Goal: Contribute content: Add original content to the website for others to see

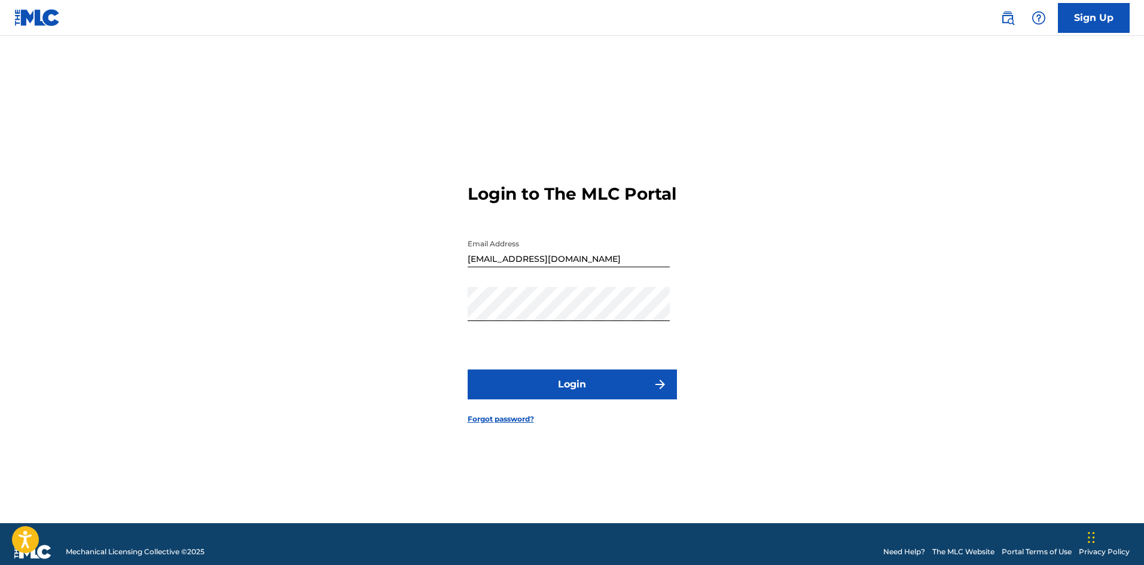
click at [559, 393] on button "Login" at bounding box center [572, 385] width 209 height 30
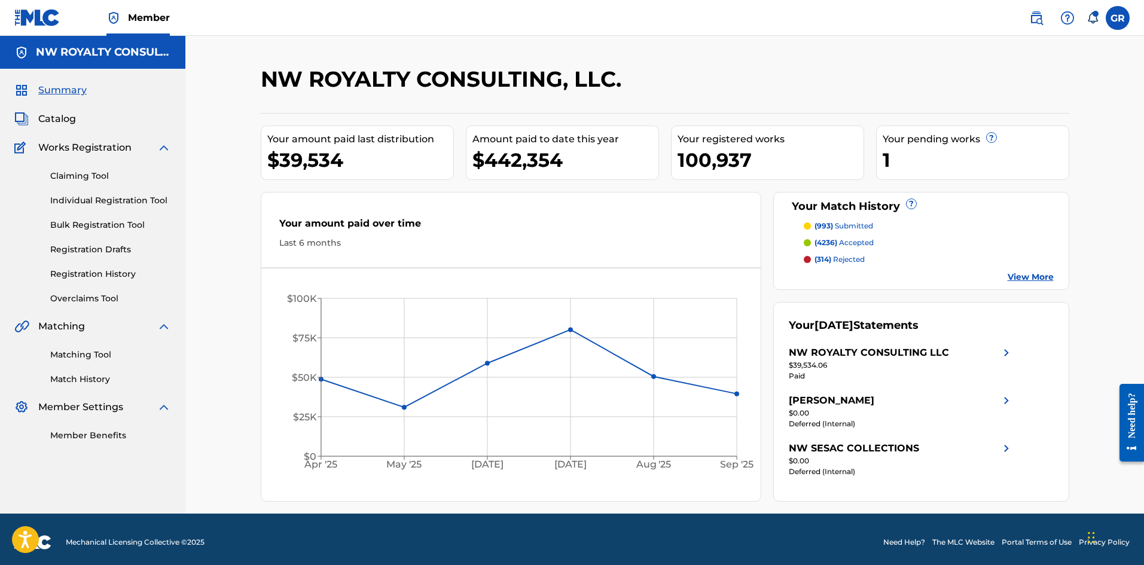
click at [61, 120] on span "Catalog" at bounding box center [57, 119] width 38 height 14
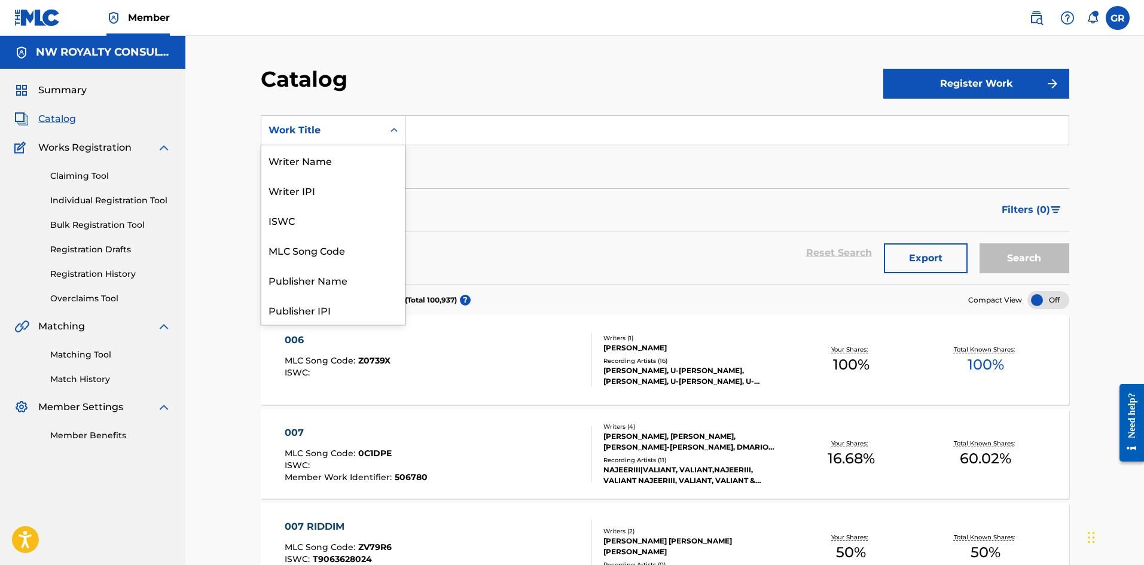
click at [330, 130] on div "Work Title" at bounding box center [322, 130] width 108 height 14
click at [318, 251] on div "MLC Song Code" at bounding box center [333, 250] width 144 height 30
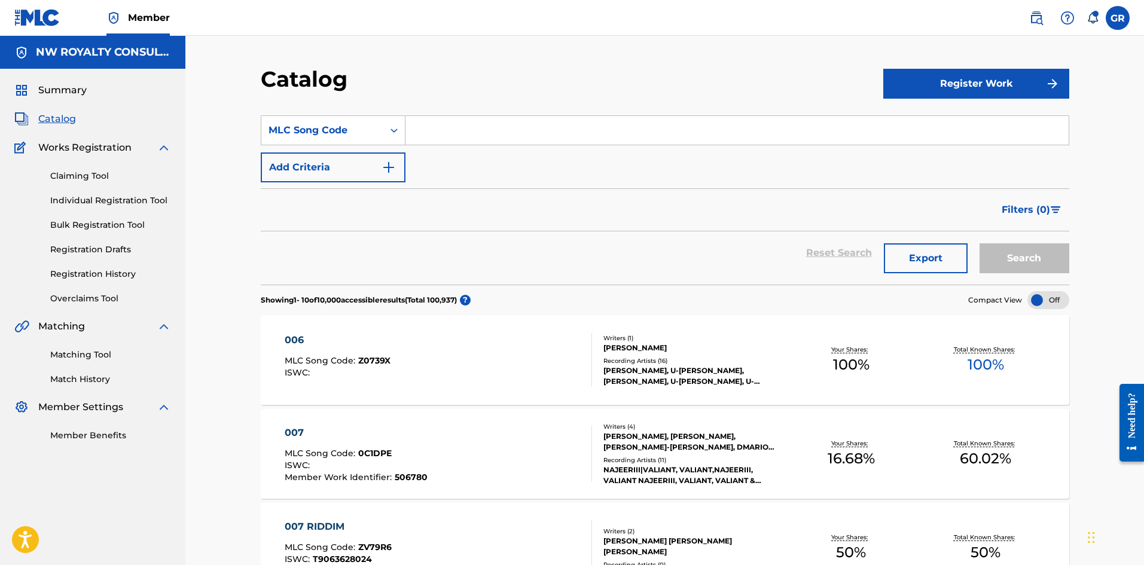
click at [435, 130] on input "Search Form" at bounding box center [736, 130] width 663 height 29
paste input "JV7GU5"
type input "JV7GU5"
click at [1035, 262] on button "Search" at bounding box center [1024, 258] width 90 height 30
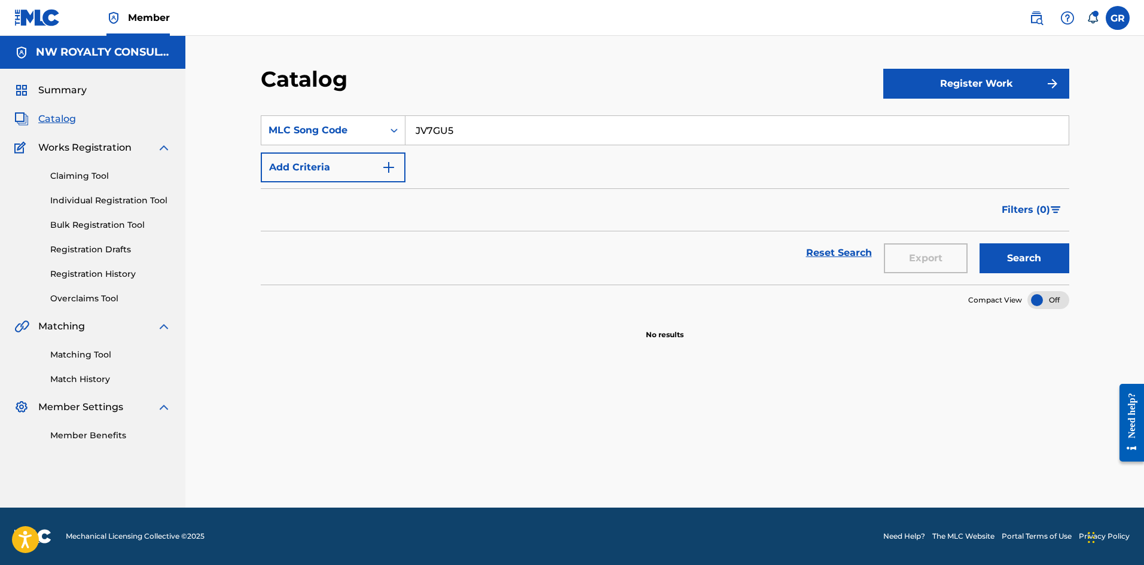
click at [980, 78] on button "Register Work" at bounding box center [976, 84] width 186 height 30
click at [938, 122] on link "Individual" at bounding box center [976, 122] width 186 height 29
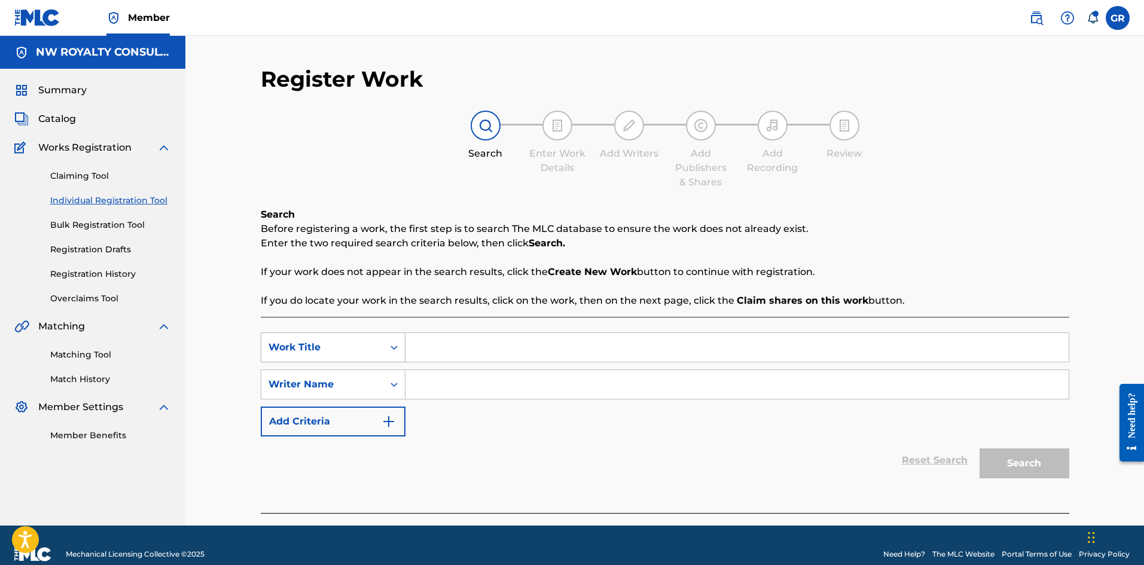
click at [373, 351] on div "Work Title" at bounding box center [322, 347] width 108 height 14
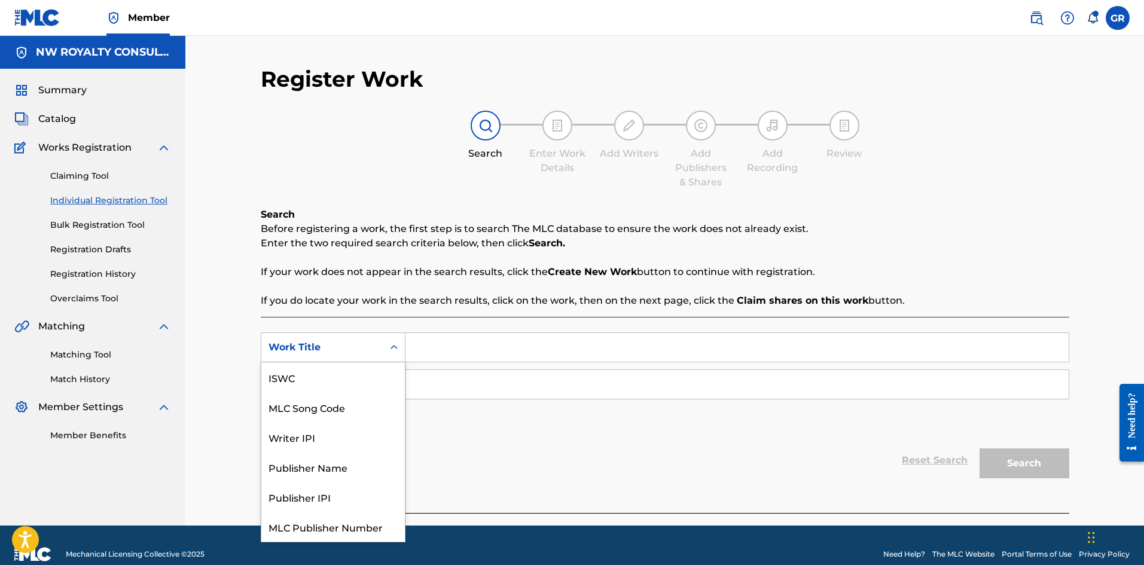
scroll to position [30, 0]
click at [338, 379] on div "MLC Song Code" at bounding box center [333, 377] width 144 height 30
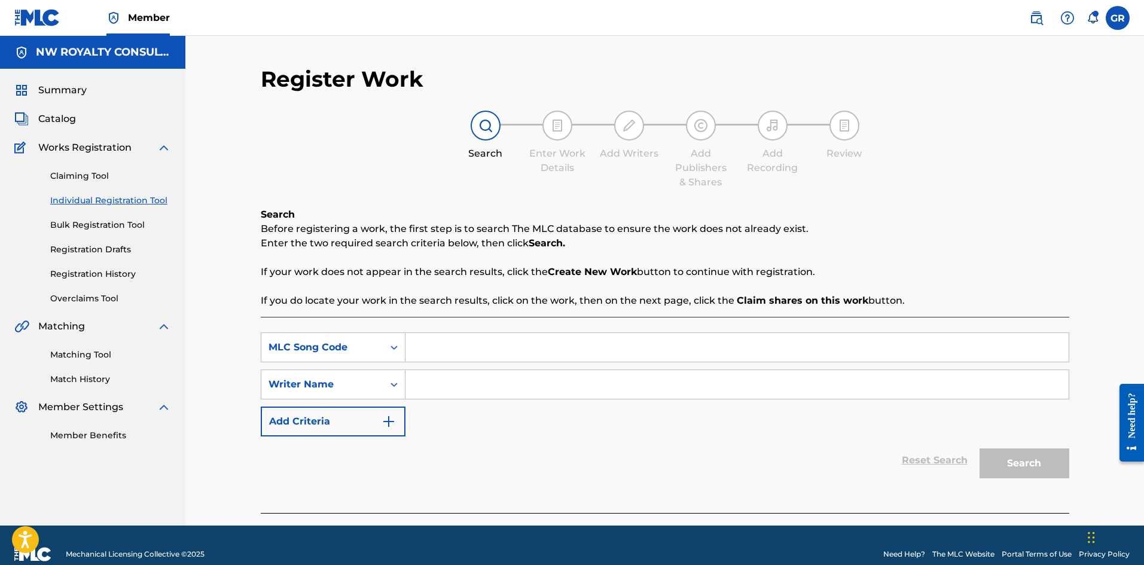
click at [430, 347] on input "Search Form" at bounding box center [736, 347] width 663 height 29
paste input "JV7GU5"
type input "JV7GU5"
click at [432, 380] on input "Search Form" at bounding box center [736, 384] width 663 height 29
type input "mills"
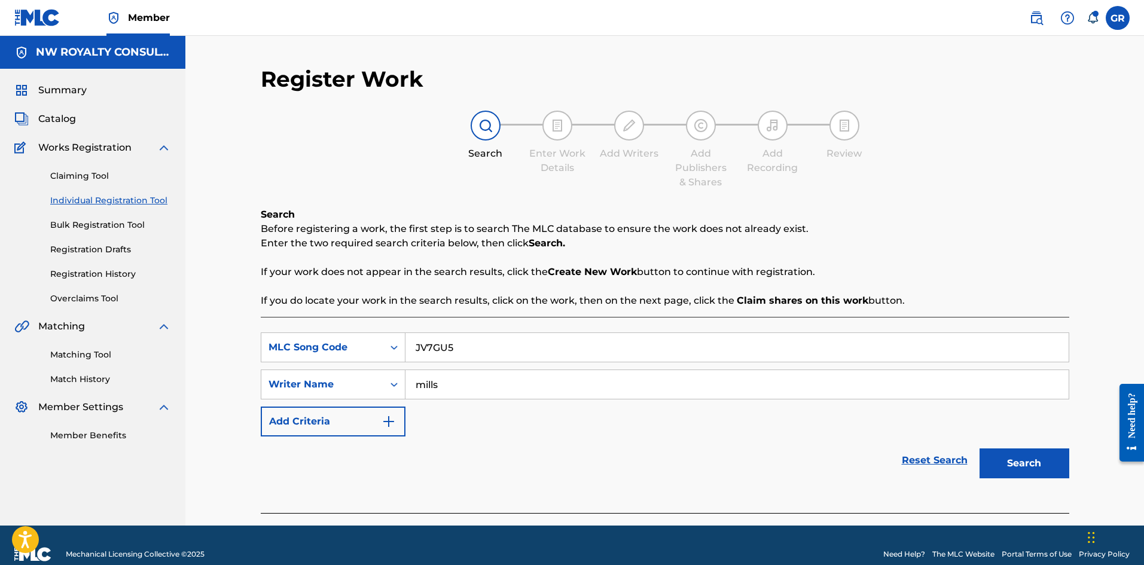
click at [979, 448] on button "Search" at bounding box center [1024, 463] width 90 height 30
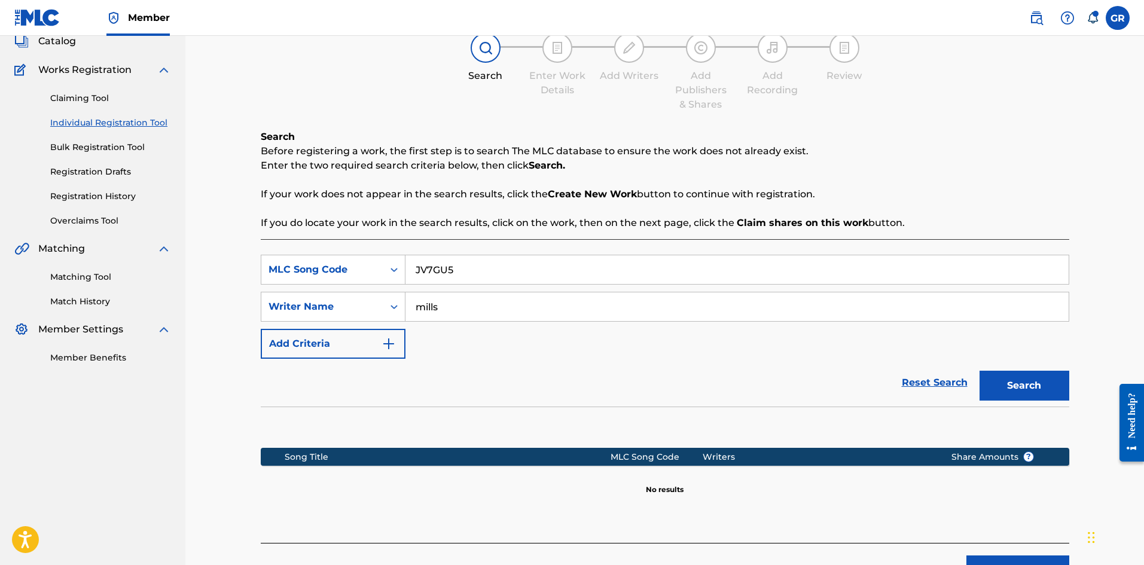
scroll to position [0, 0]
